Goal: Task Accomplishment & Management: Complete application form

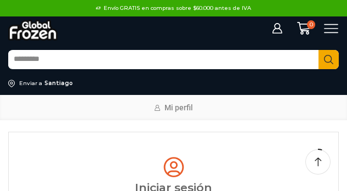
select select "******"
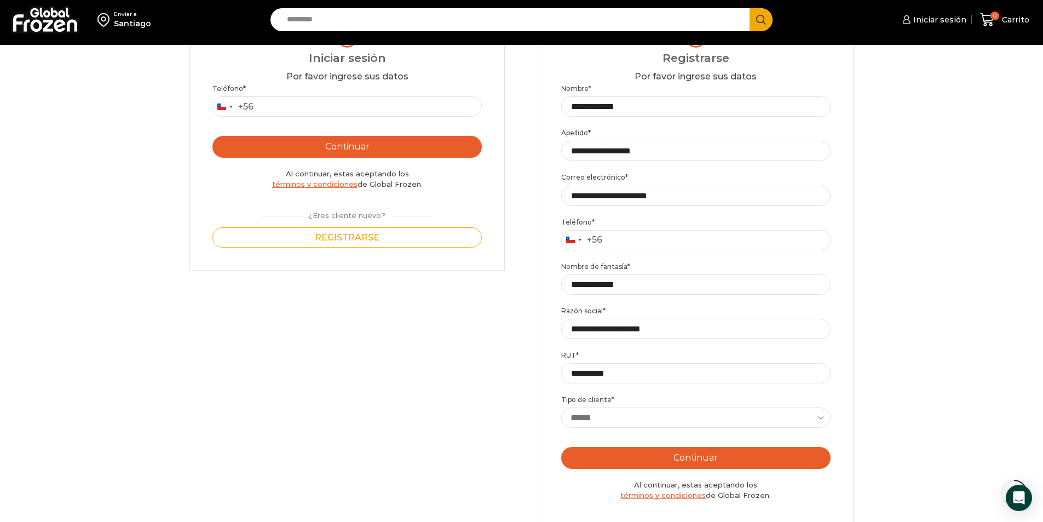
scroll to position [284, 0]
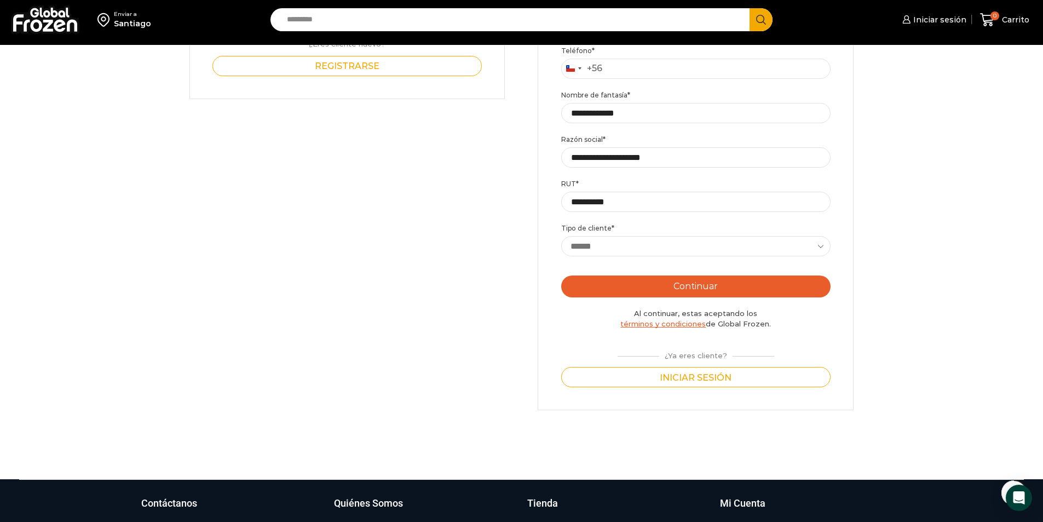
click at [346, 190] on button "Continuar" at bounding box center [695, 287] width 269 height 22
click at [346, 65] on input "Teléfono *" at bounding box center [695, 69] width 269 height 20
type input "*********"
click at [346, 190] on button "Continuar" at bounding box center [695, 287] width 269 height 22
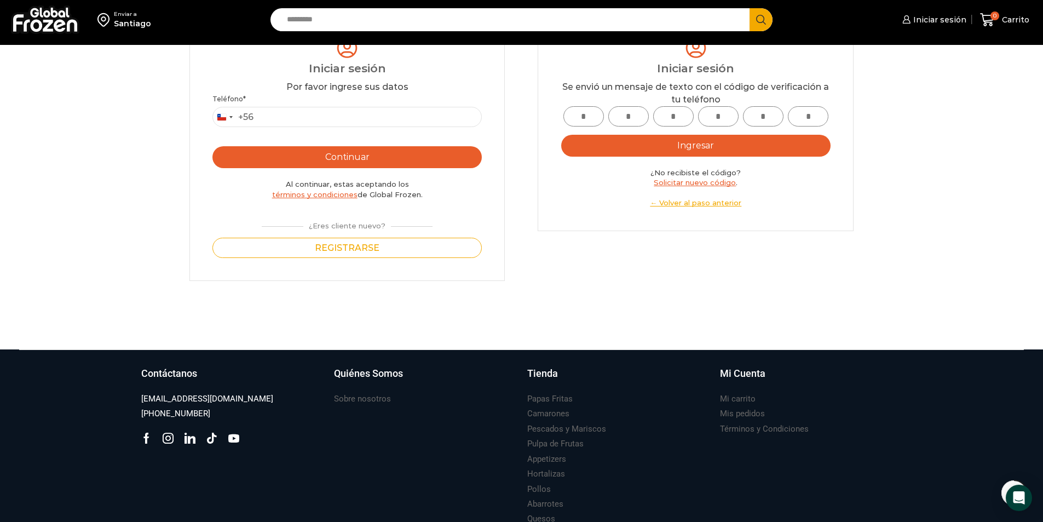
scroll to position [0, 0]
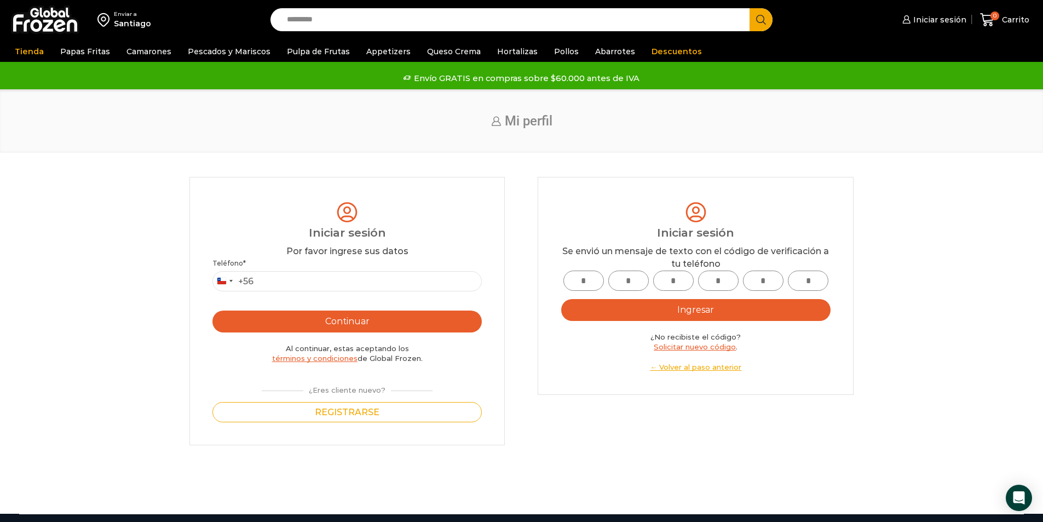
click at [346, 190] on input "text" at bounding box center [584, 281] width 41 height 20
type input "*"
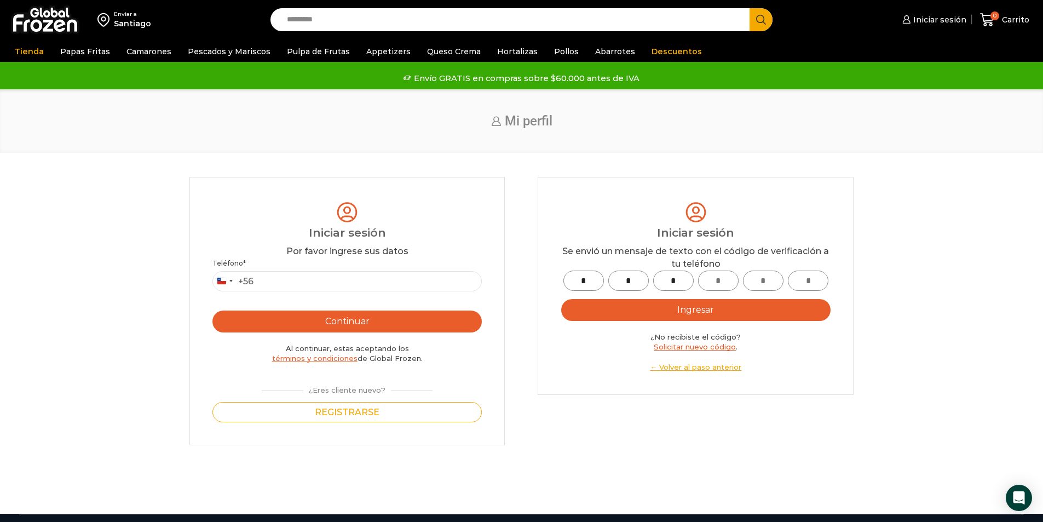
type input "*"
click at [346, 190] on button "Ingresar" at bounding box center [695, 310] width 269 height 22
